Goal: Check status: Check status

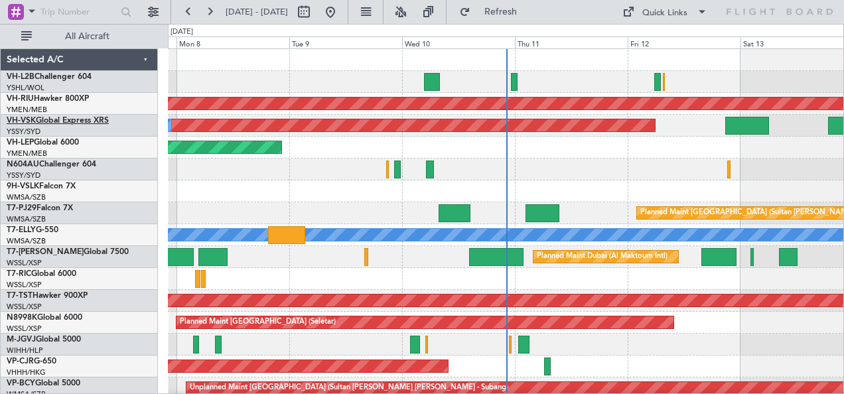
click at [65, 122] on link "VH-VSK Global Express XRS" at bounding box center [58, 121] width 102 height 8
click at [256, 146] on div "Unplanned Maint Wichita (Wichita Mid-continent)" at bounding box center [506, 148] width 676 height 22
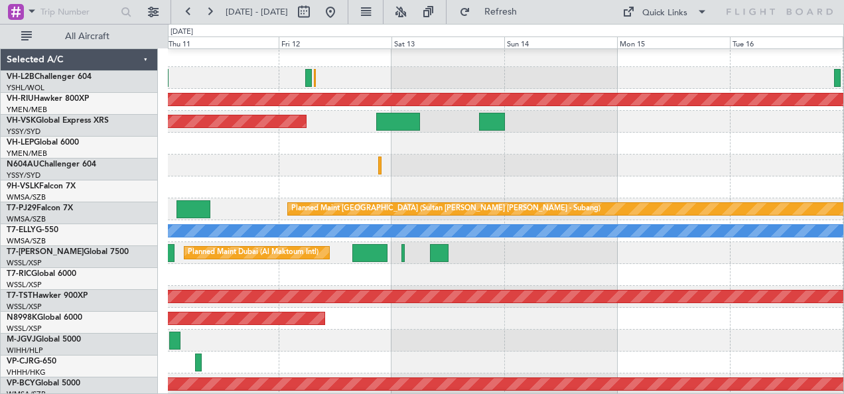
scroll to position [4, 0]
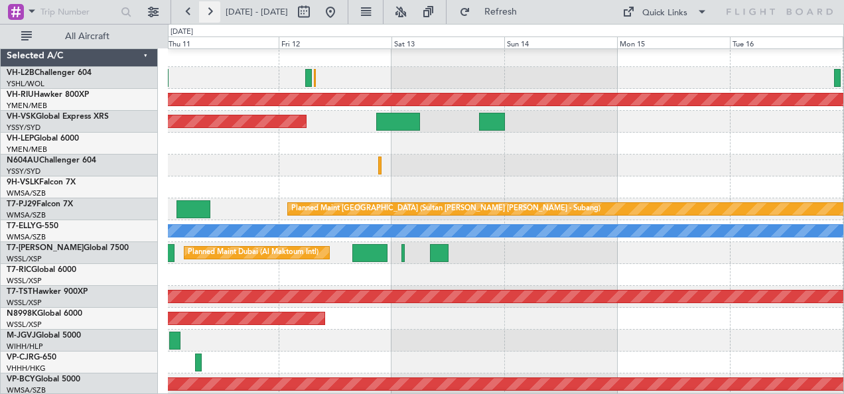
click at [208, 11] on button at bounding box center [209, 11] width 21 height 21
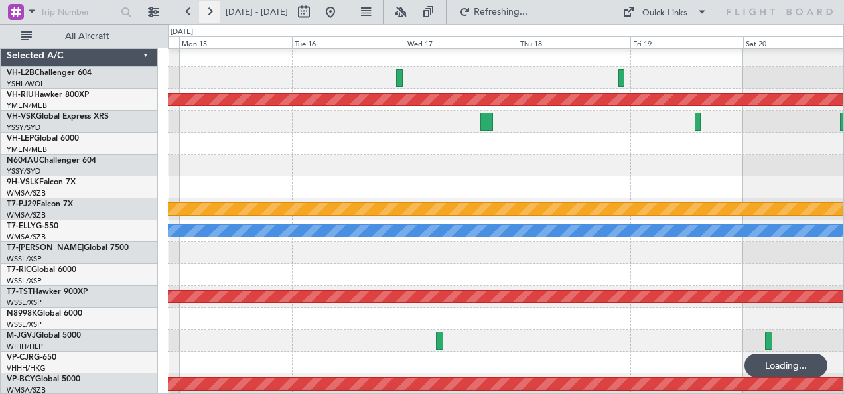
click at [208, 11] on button at bounding box center [209, 11] width 21 height 21
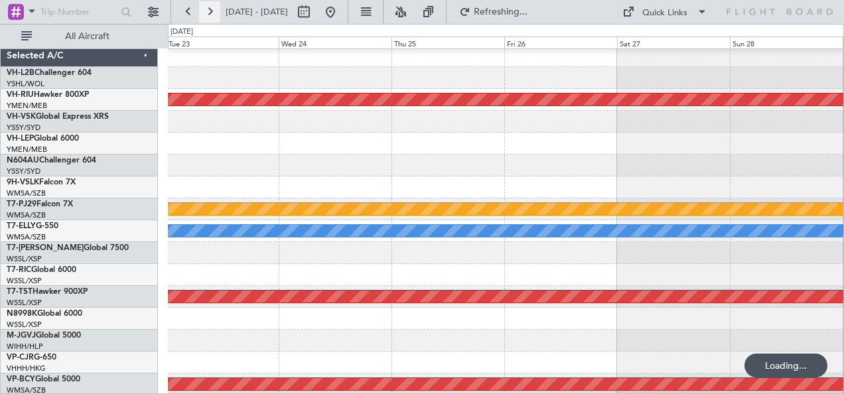
click at [208, 11] on button at bounding box center [209, 11] width 21 height 21
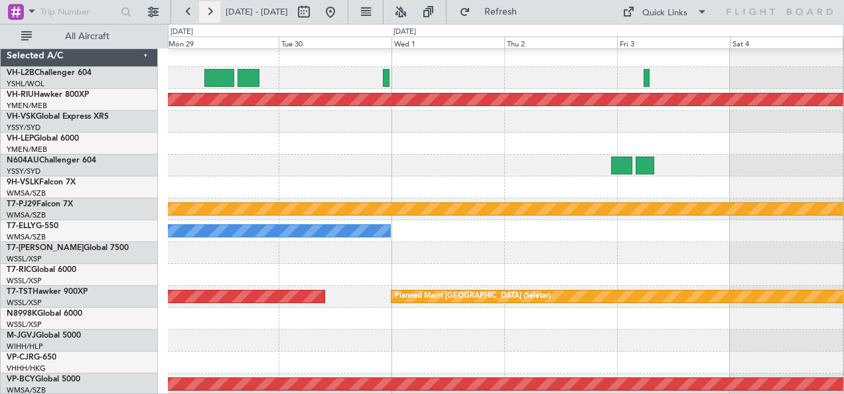
click at [208, 11] on button at bounding box center [209, 11] width 21 height 21
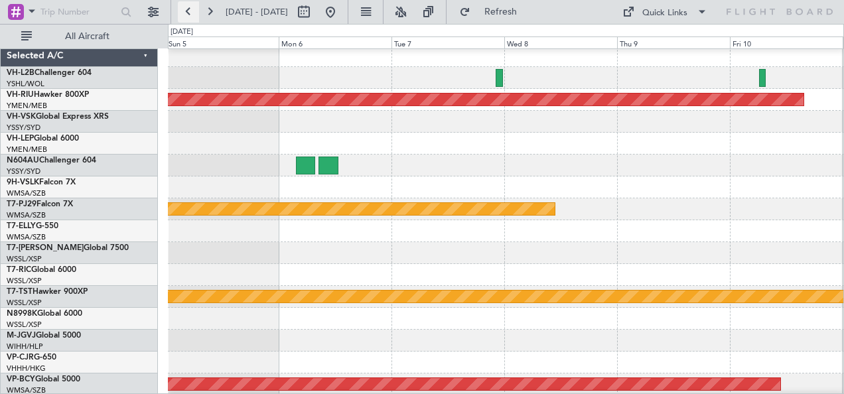
click at [192, 7] on button at bounding box center [188, 11] width 21 height 21
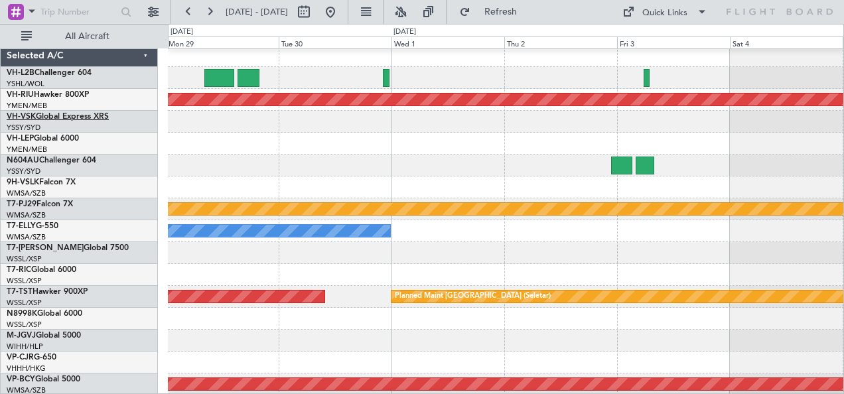
click at [52, 114] on link "VH-VSK Global Express XRS" at bounding box center [58, 117] width 102 height 8
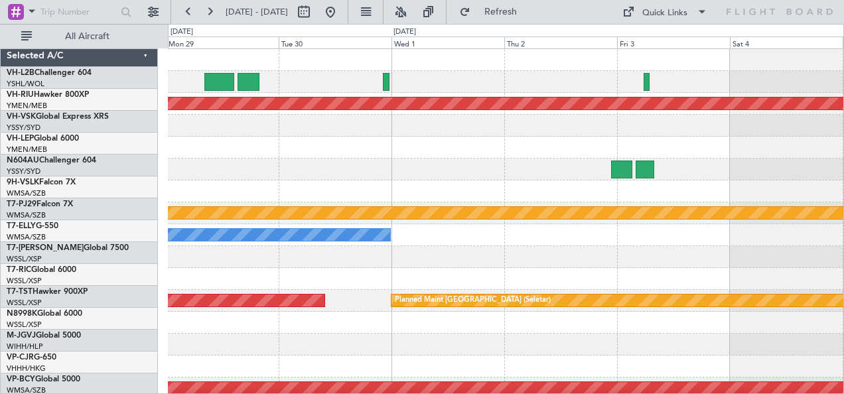
scroll to position [0, 0]
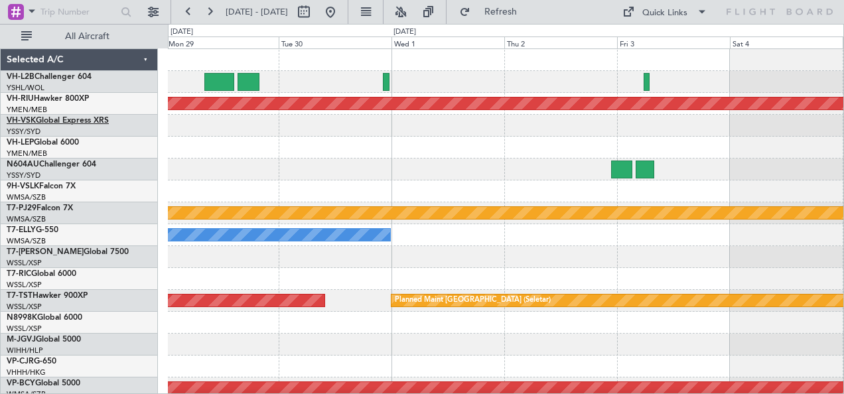
click at [52, 122] on link "VH-VSK Global Express XRS" at bounding box center [58, 121] width 102 height 8
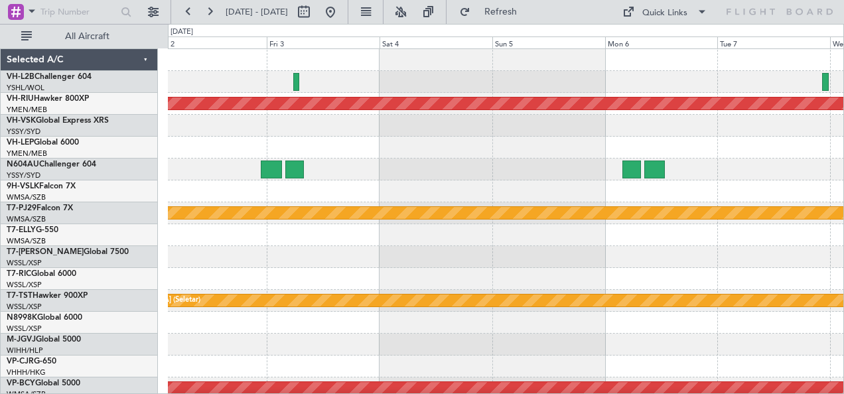
click at [181, 182] on div "Planned Maint [GEOGRAPHIC_DATA] ([GEOGRAPHIC_DATA]) Planned Maint [GEOGRAPHIC_D…" at bounding box center [506, 235] width 676 height 372
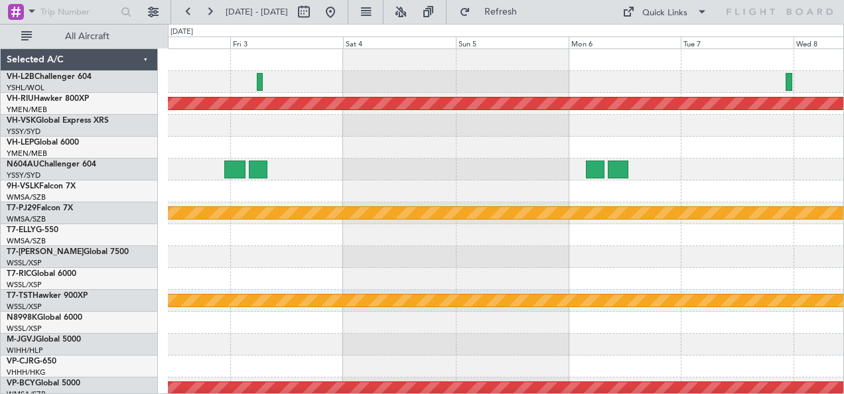
click at [278, 149] on div at bounding box center [506, 148] width 676 height 22
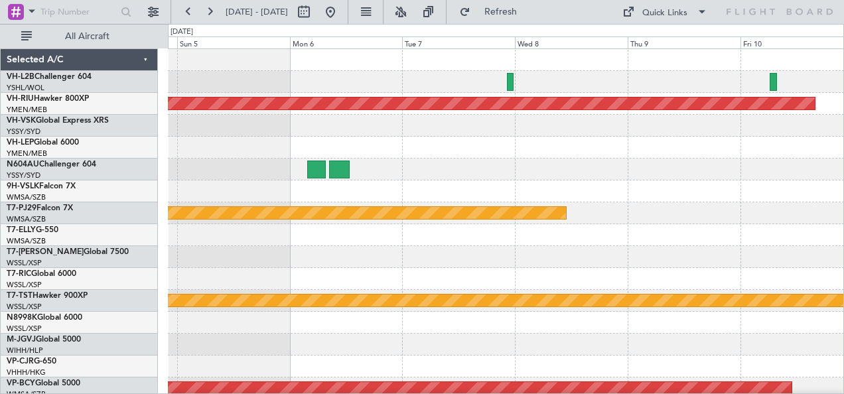
click at [350, 150] on div at bounding box center [506, 148] width 676 height 22
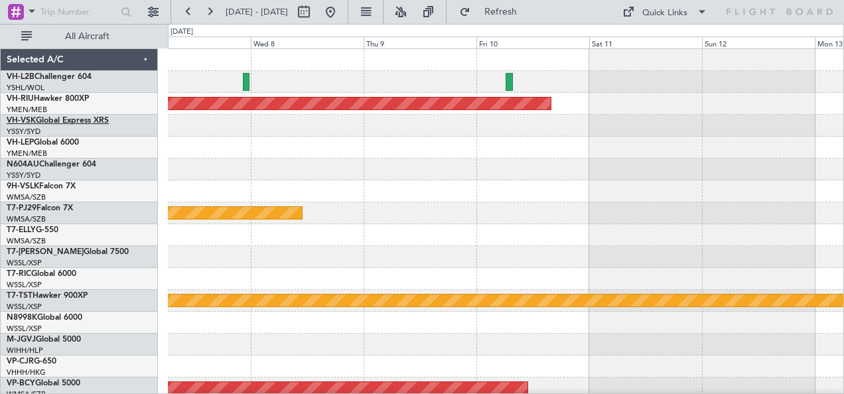
click at [54, 121] on link "VH-VSK Global Express XRS" at bounding box center [58, 121] width 102 height 8
click at [187, 11] on button at bounding box center [188, 11] width 21 height 21
